Goal: Navigation & Orientation: Find specific page/section

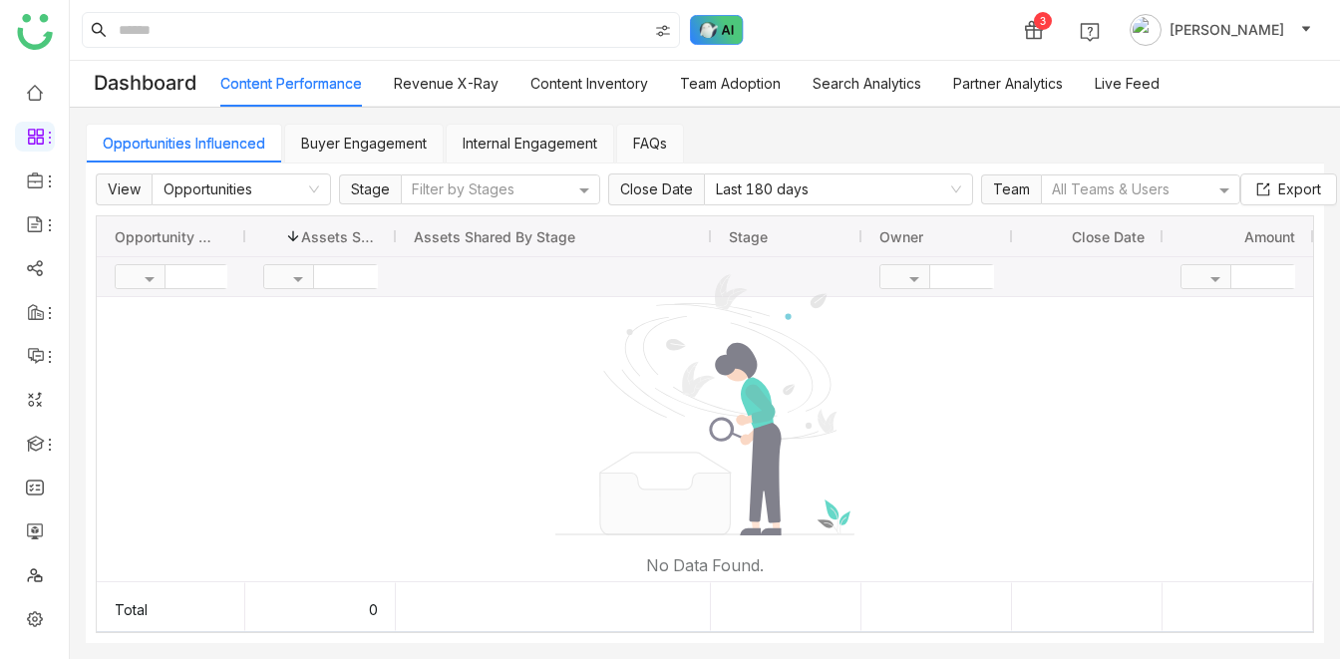
click at [721, 38] on img at bounding box center [717, 30] width 54 height 30
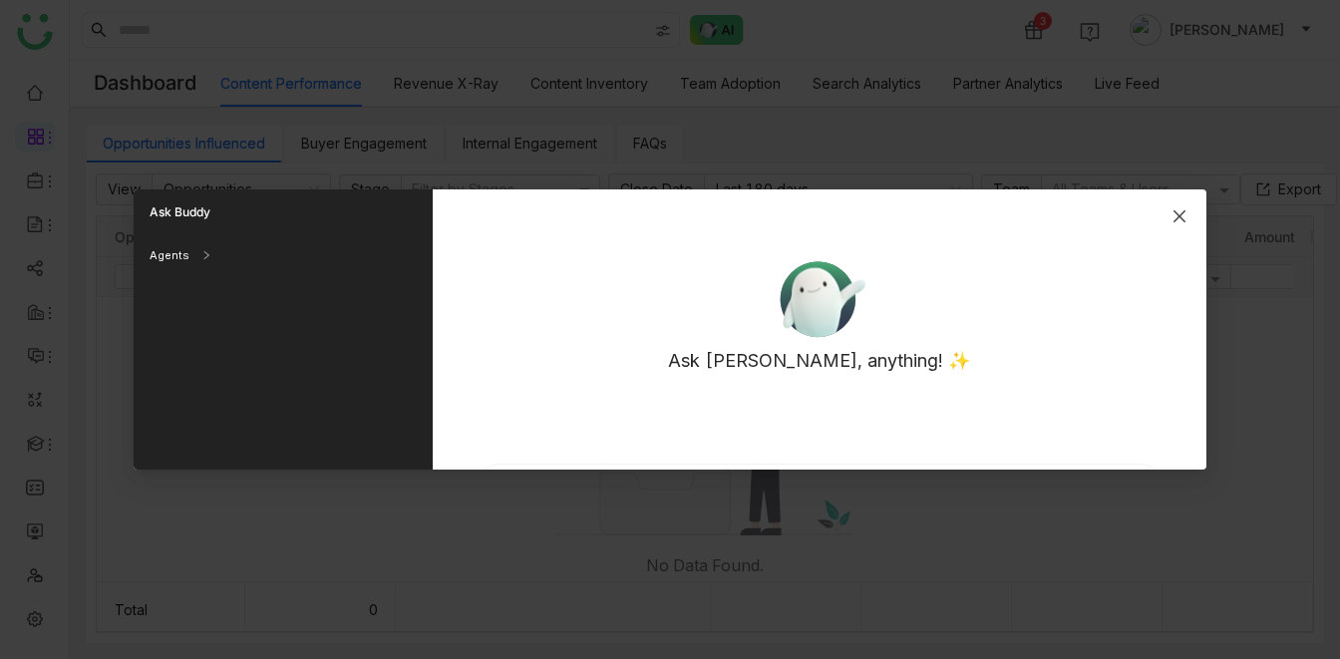
click at [1201, 218] on span "Close" at bounding box center [1179, 216] width 54 height 54
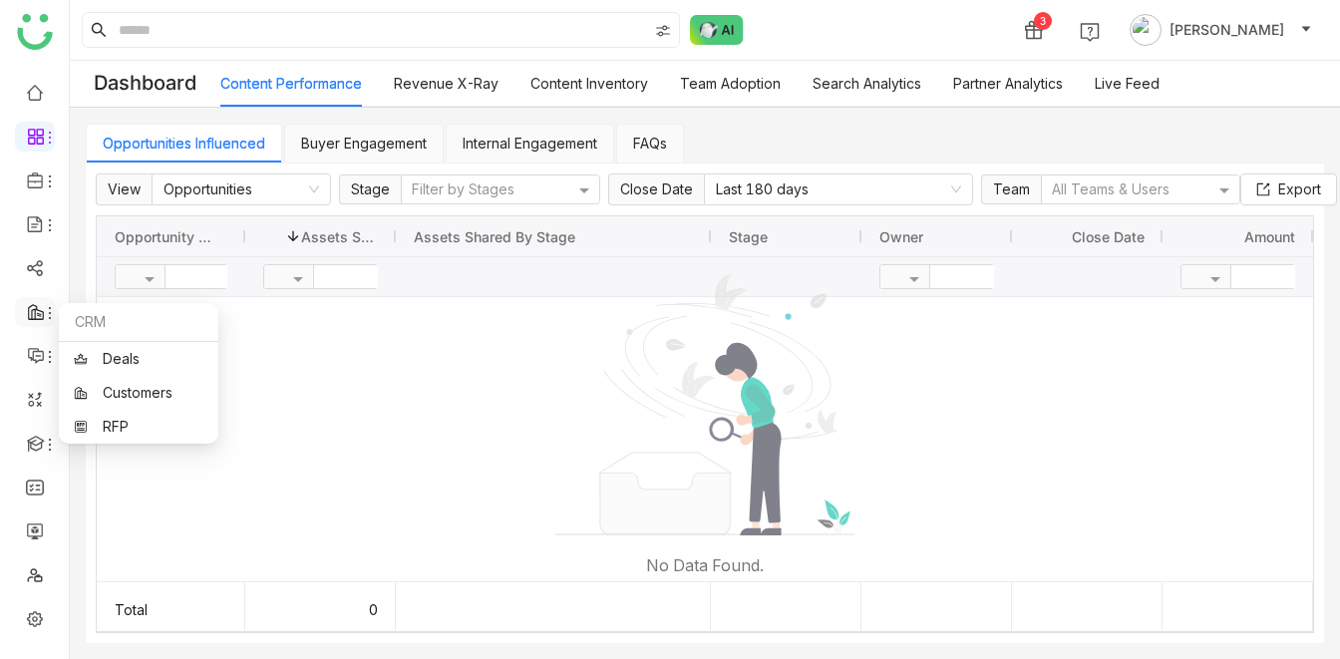
click at [37, 308] on icon at bounding box center [36, 312] width 18 height 18
click at [120, 386] on link "Customers" at bounding box center [139, 393] width 130 height 14
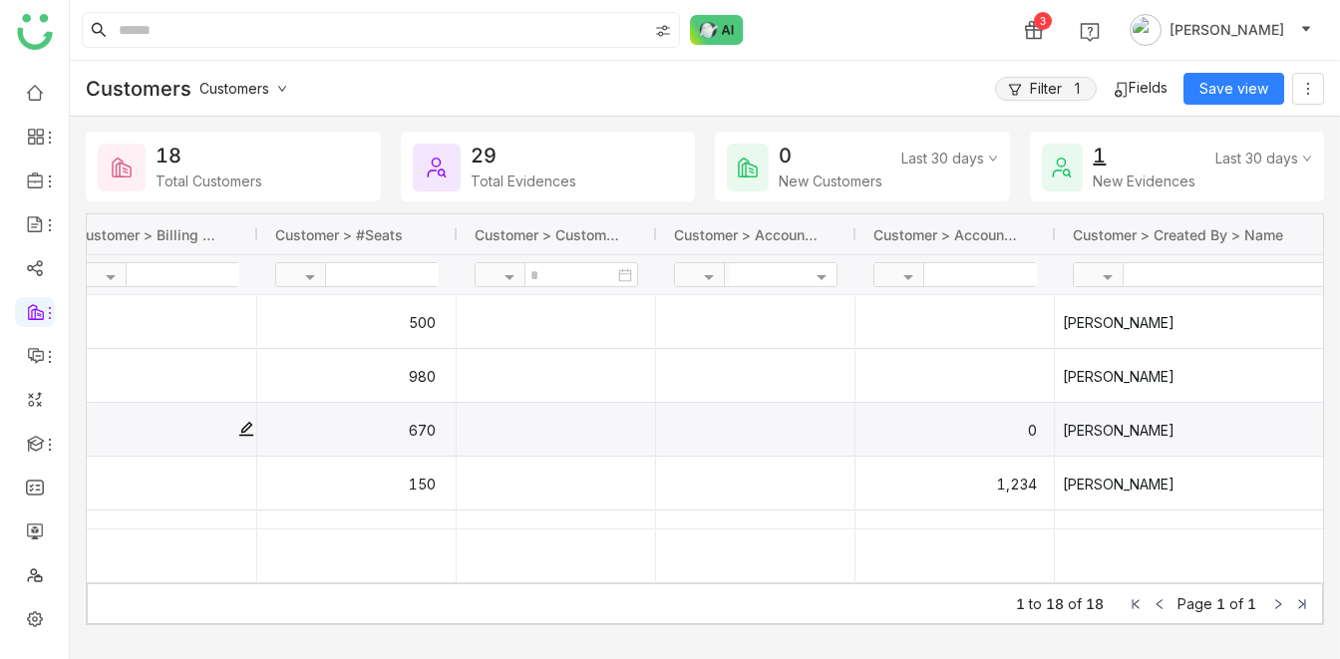
scroll to position [0, 1510]
